Goal: Information Seeking & Learning: Learn about a topic

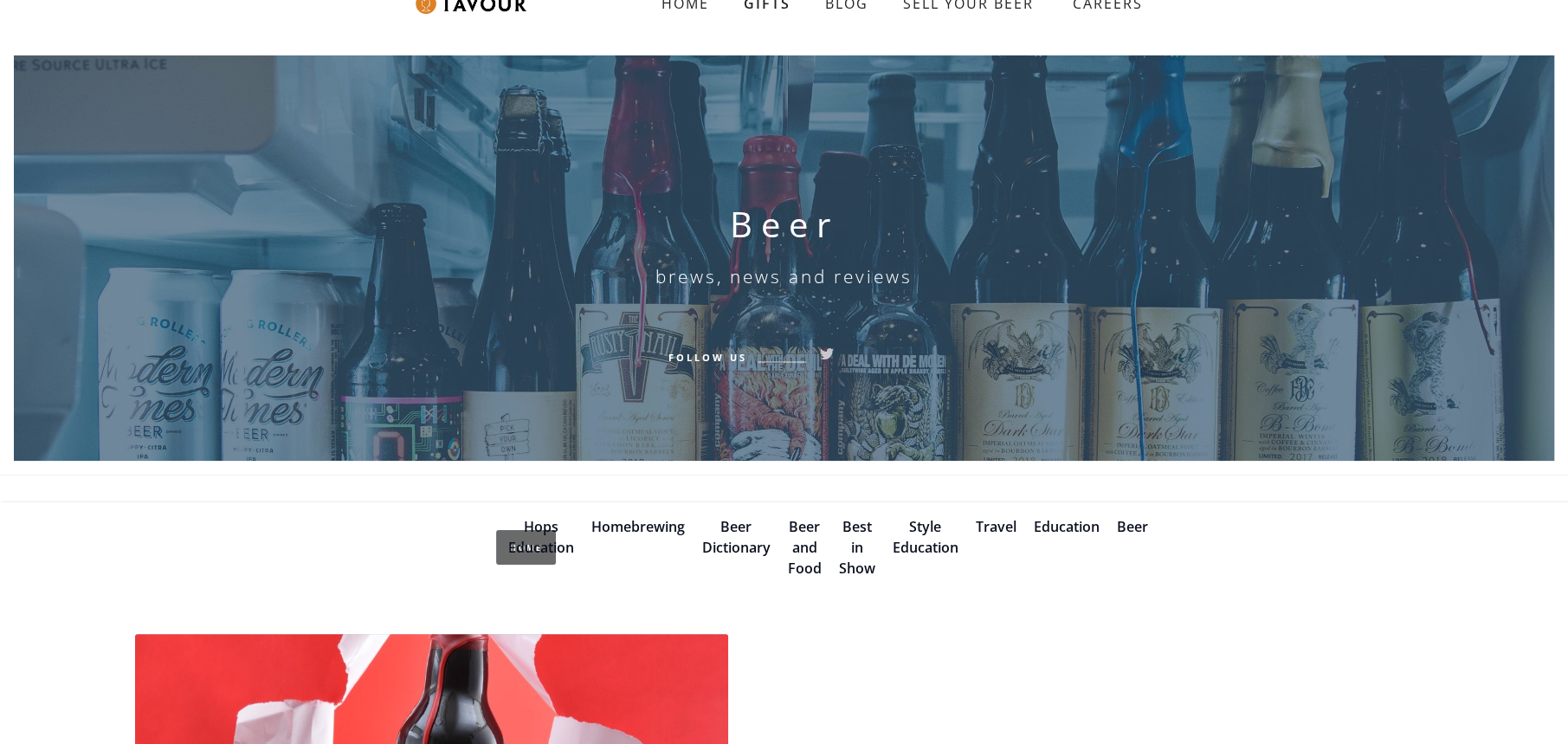
scroll to position [86, 0]
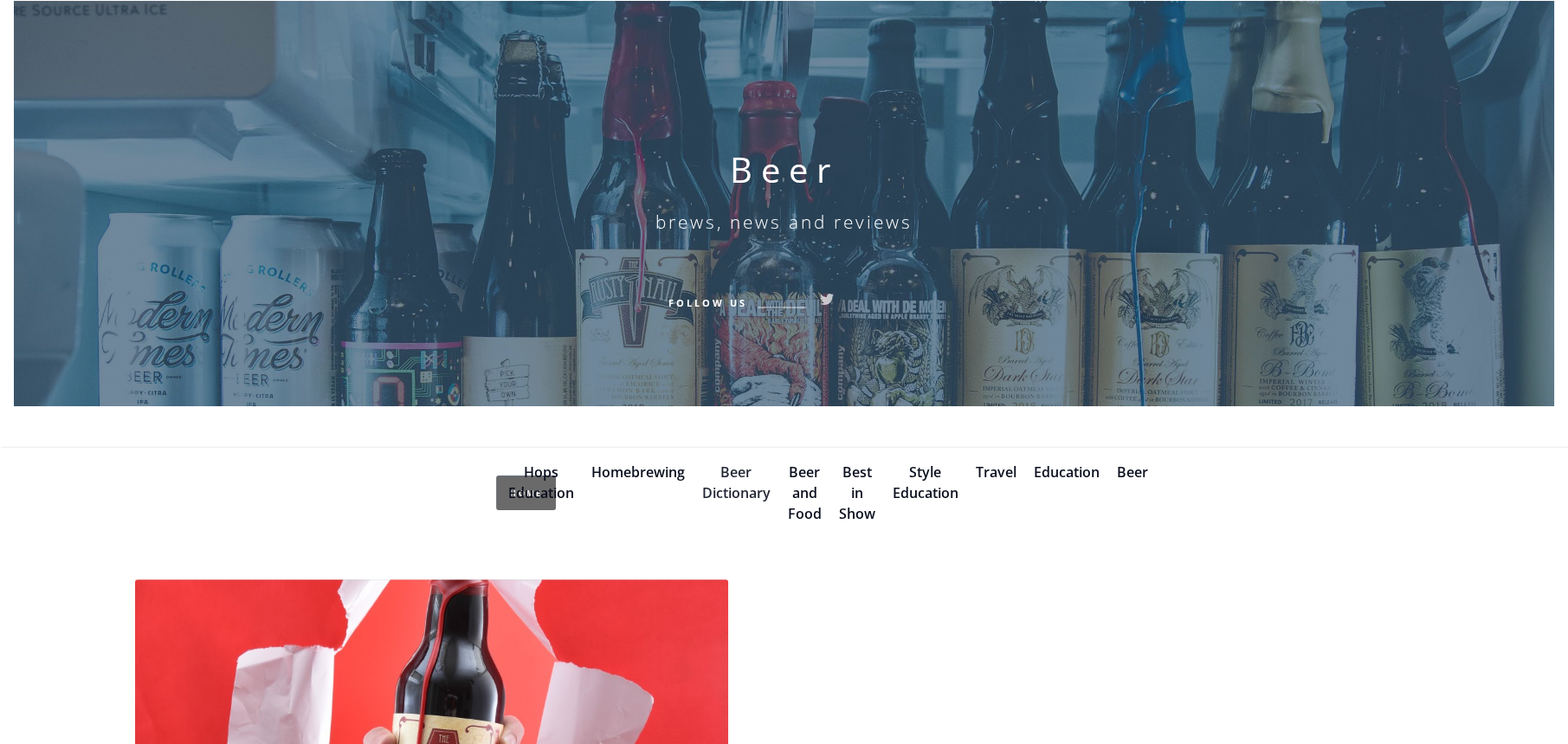
click at [740, 491] on link "Beer Dictionary" at bounding box center [736, 482] width 68 height 39
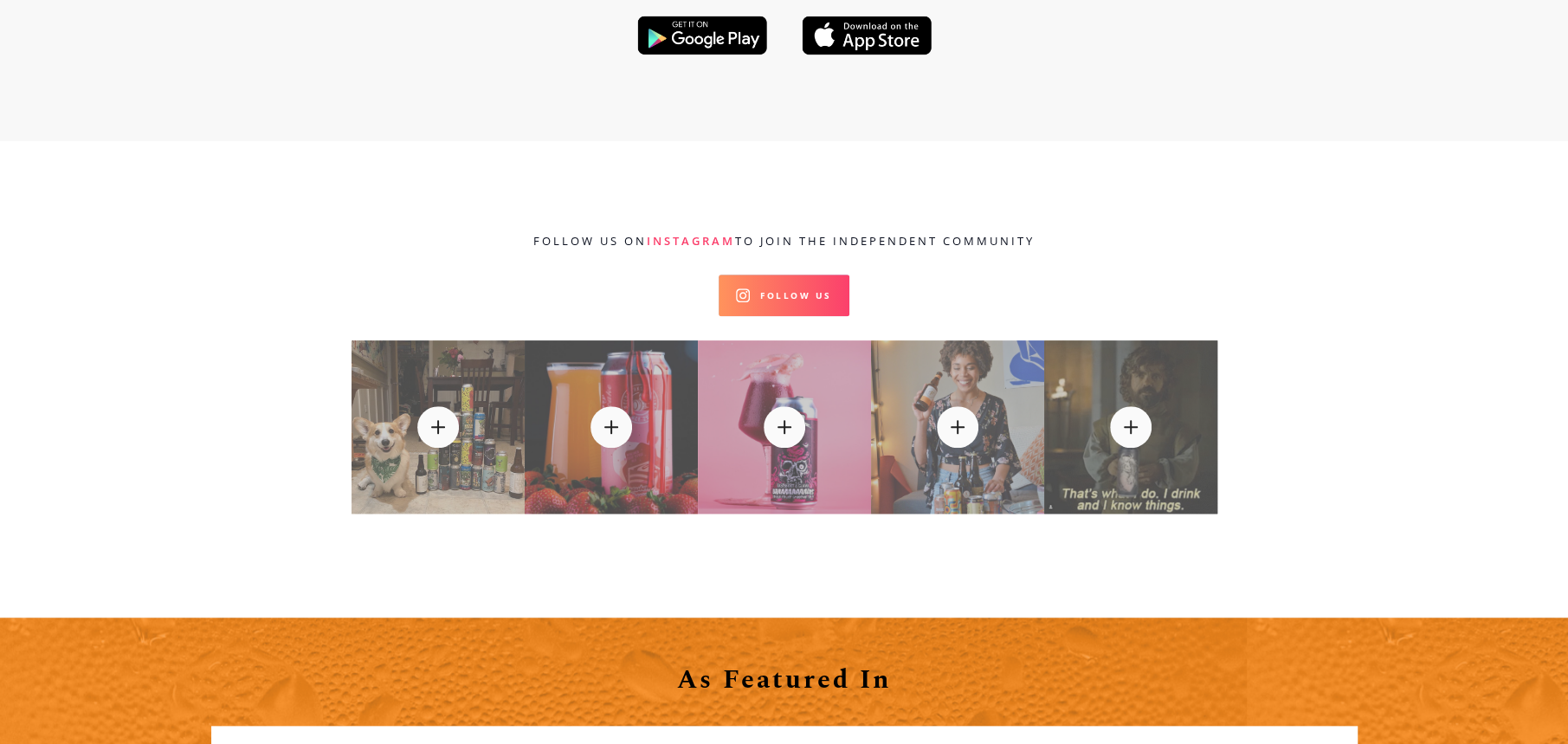
scroll to position [381, 0]
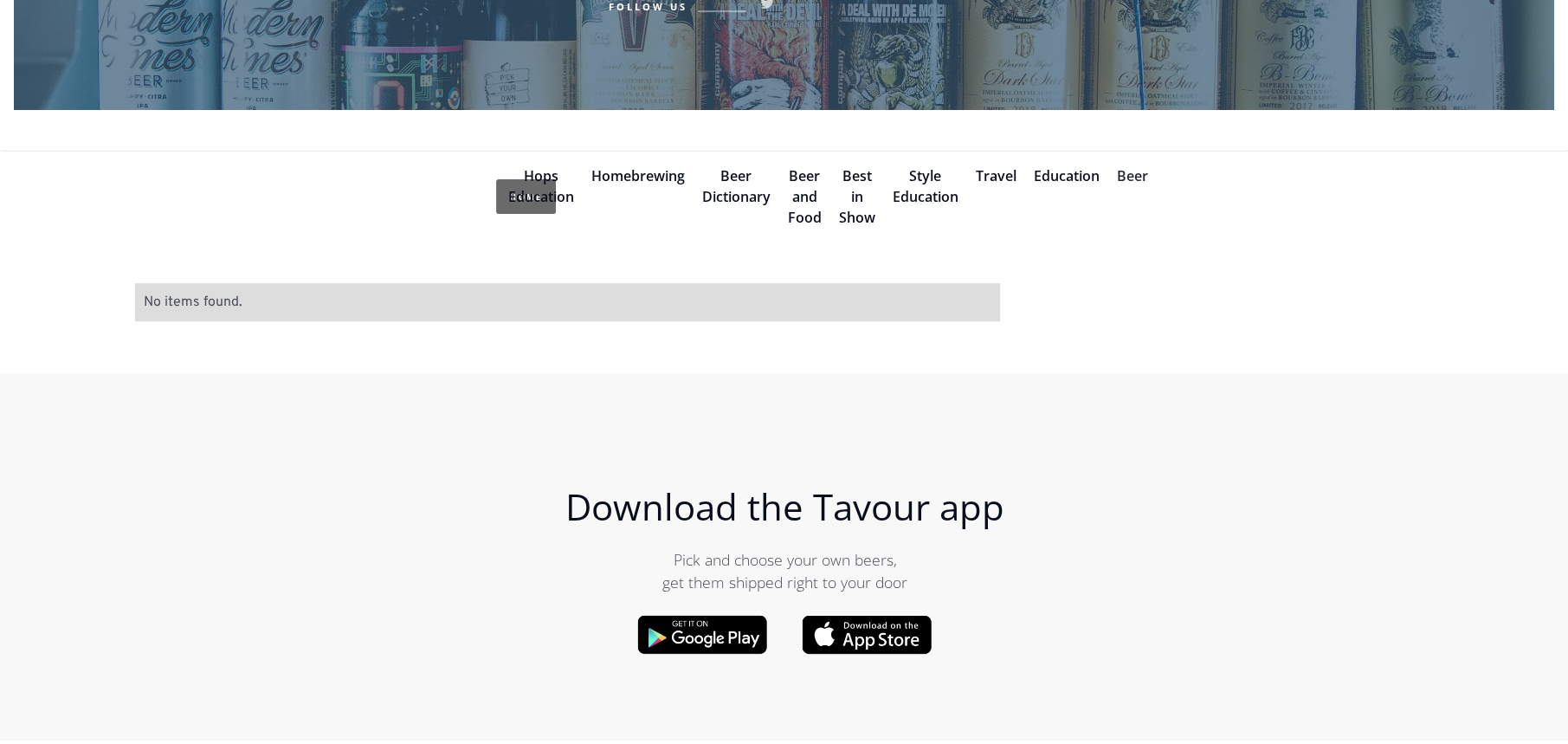
click at [1144, 174] on link "Beer" at bounding box center [1133, 175] width 31 height 19
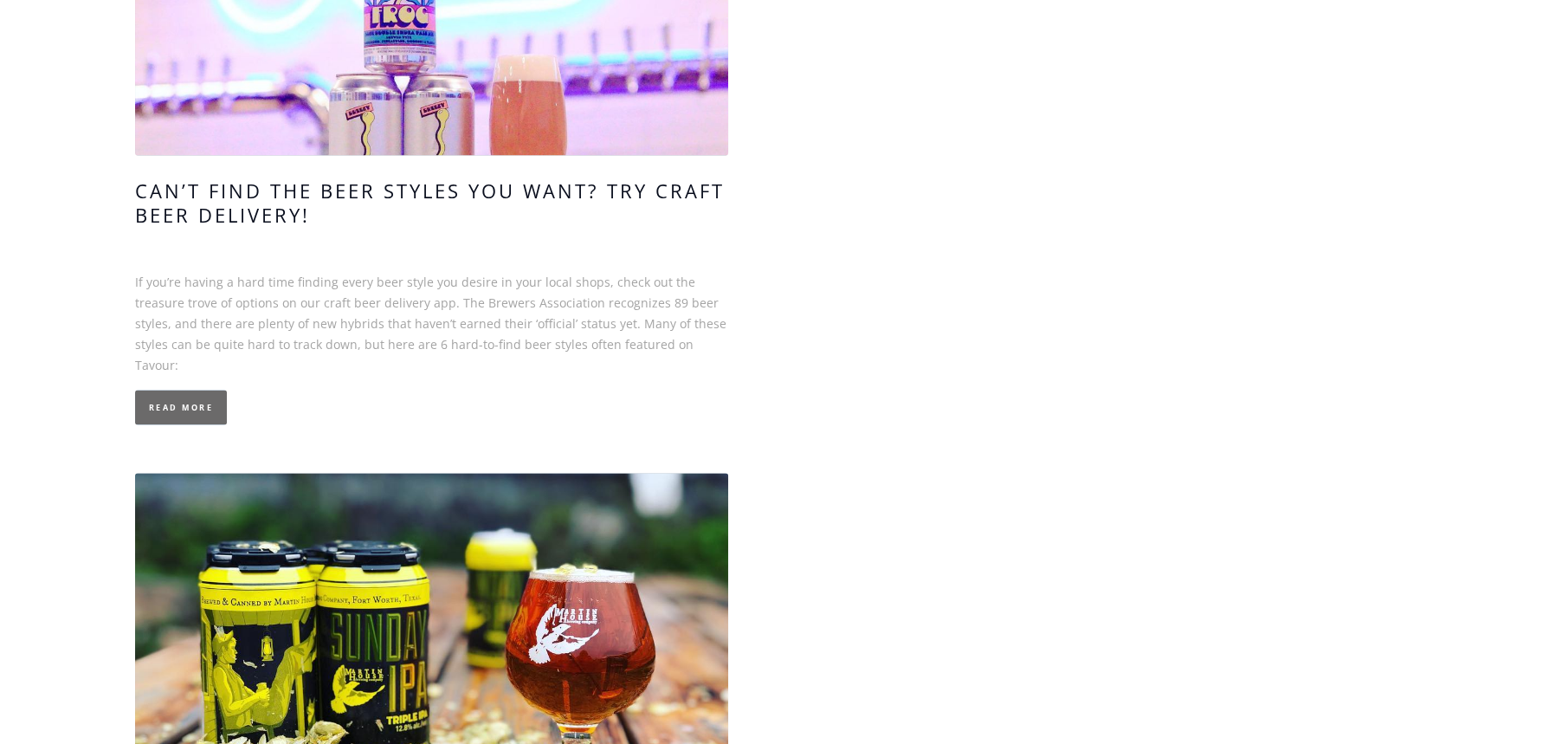
scroll to position [7099, 0]
